Goal: Ask a question

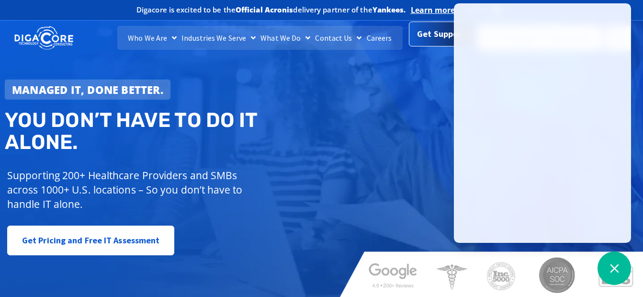
click at [425, 43] on span "Get Support" at bounding box center [441, 33] width 48 height 19
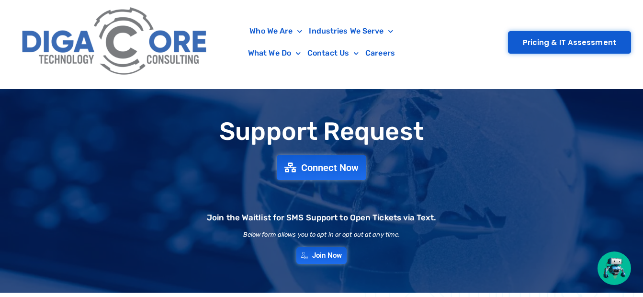
scroll to position [48, 0]
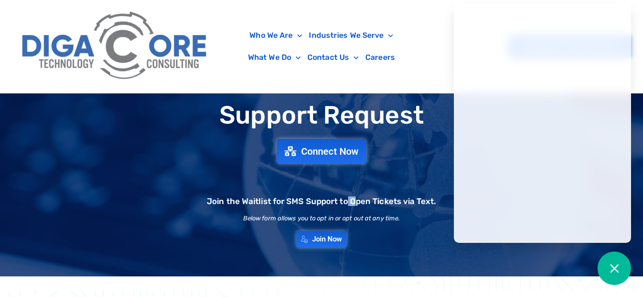
drag, startPoint x: 350, startPoint y: 190, endPoint x: 356, endPoint y: 186, distance: 6.7
click at [356, 186] on div "Join the Waitlist for SMS Support to Open Tickets via Text." at bounding box center [321, 189] width 229 height 32
click at [325, 155] on span "Connect Now" at bounding box center [330, 151] width 63 height 11
